Goal: Navigation & Orientation: Find specific page/section

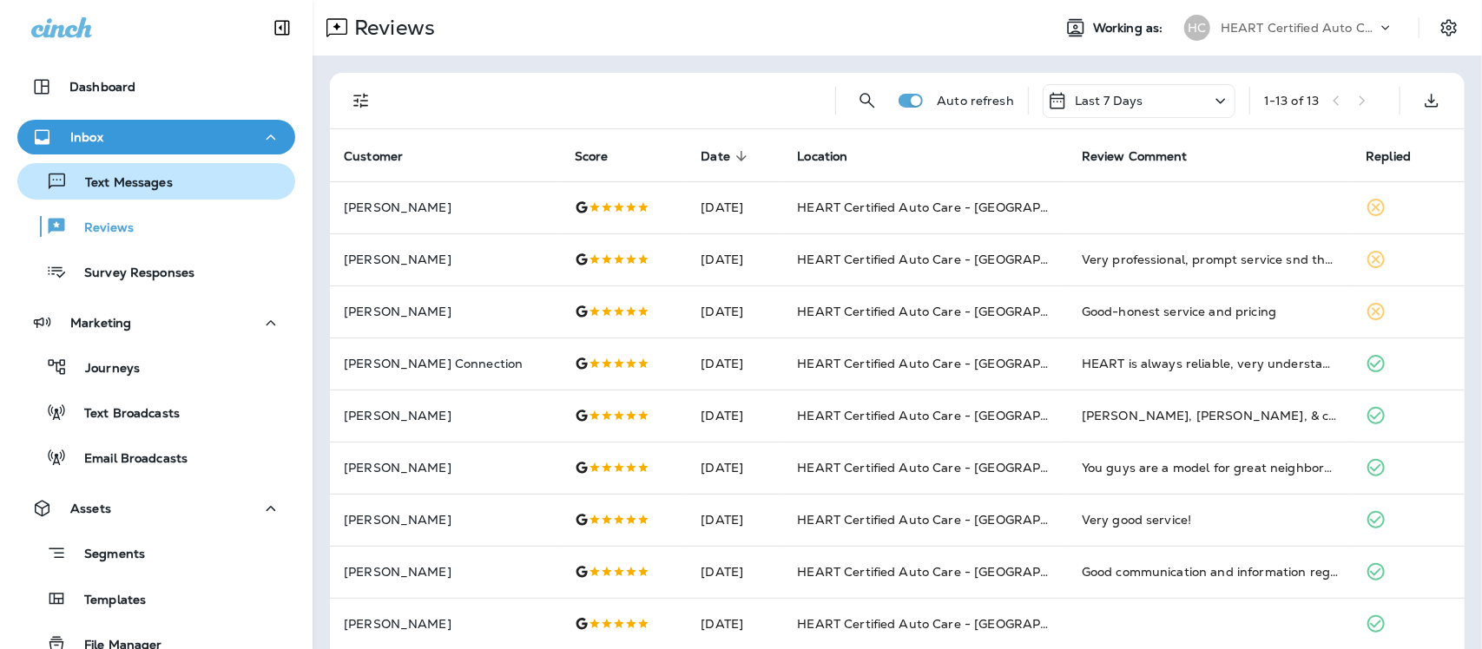
click at [144, 182] on p "Text Messages" at bounding box center [120, 183] width 105 height 16
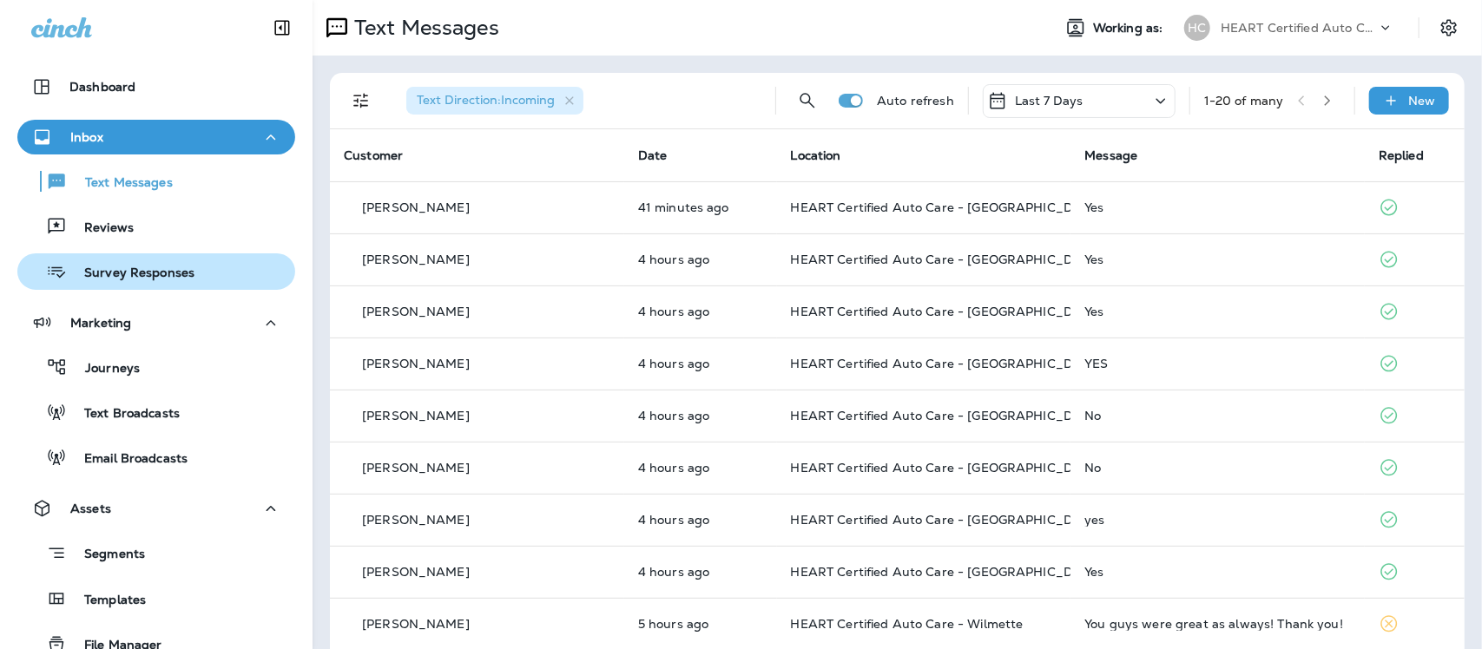
click at [155, 275] on p "Survey Responses" at bounding box center [131, 274] width 128 height 16
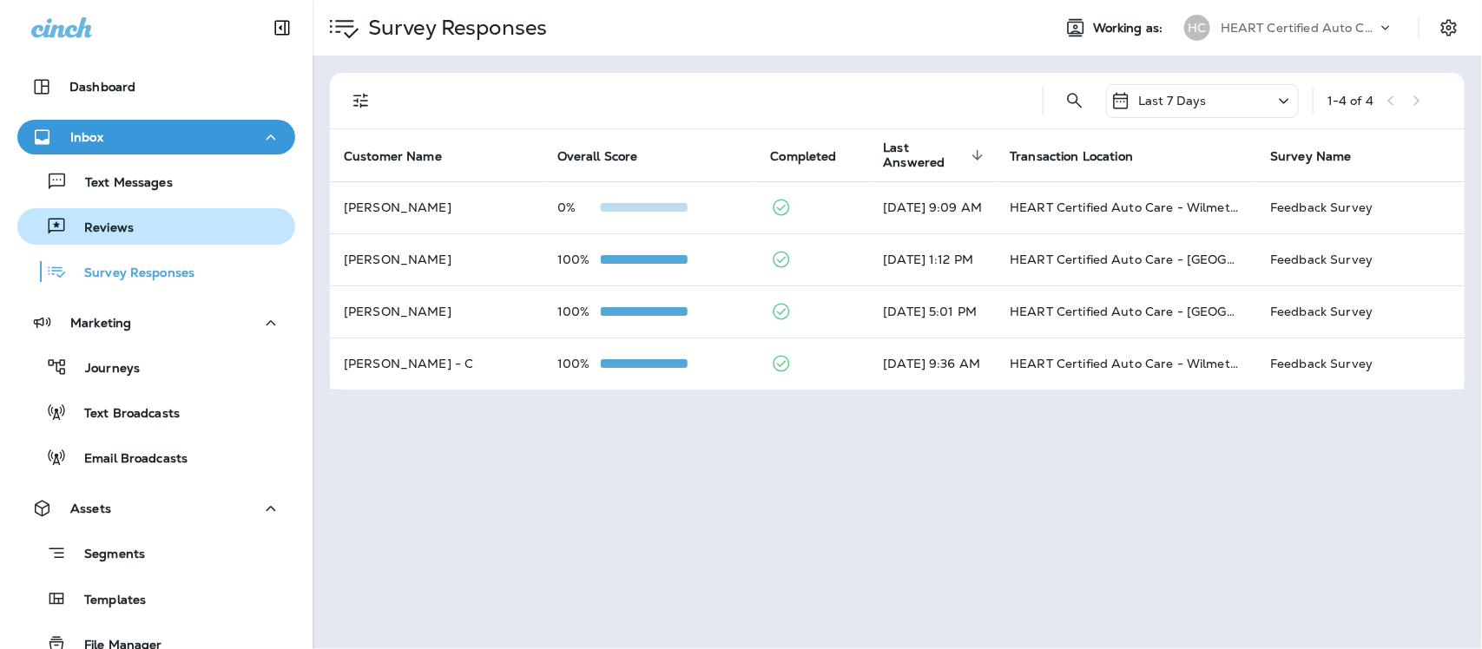
click at [98, 217] on div "Reviews" at bounding box center [78, 227] width 109 height 26
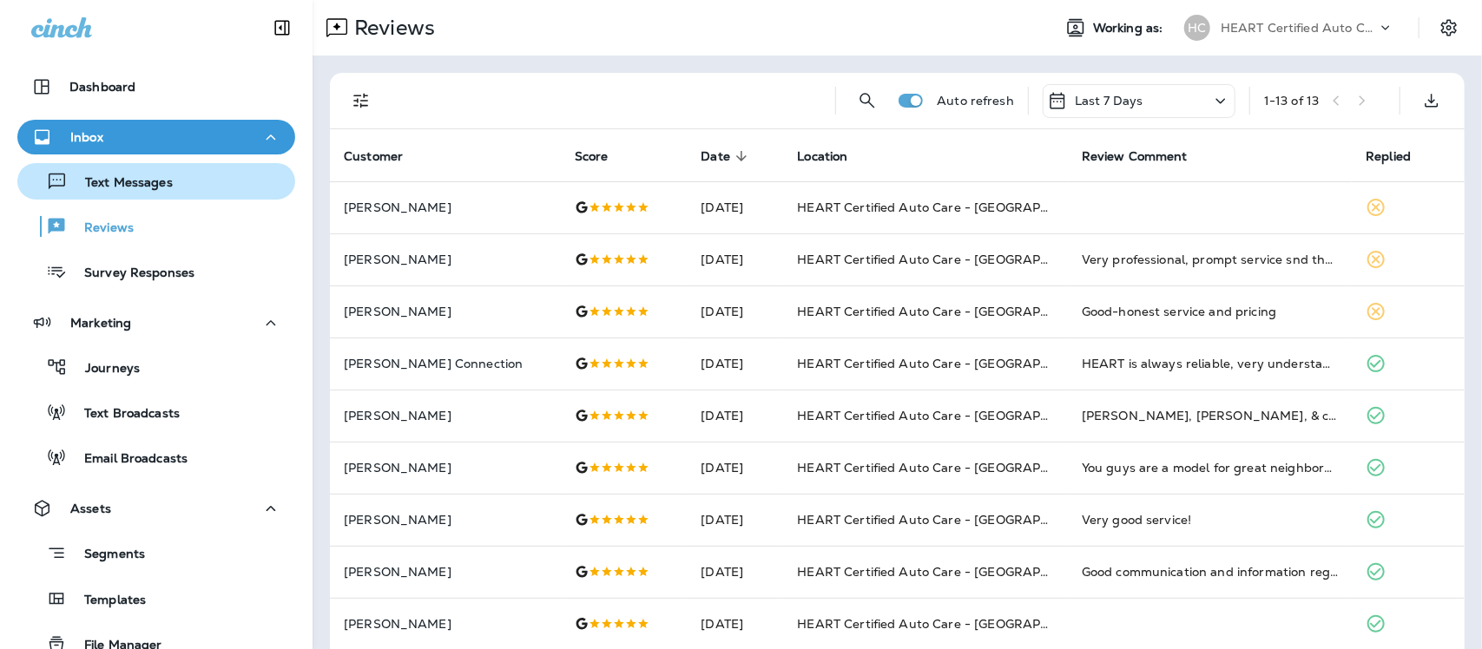
click at [127, 178] on p "Text Messages" at bounding box center [120, 183] width 105 height 16
